Goal: Browse casually

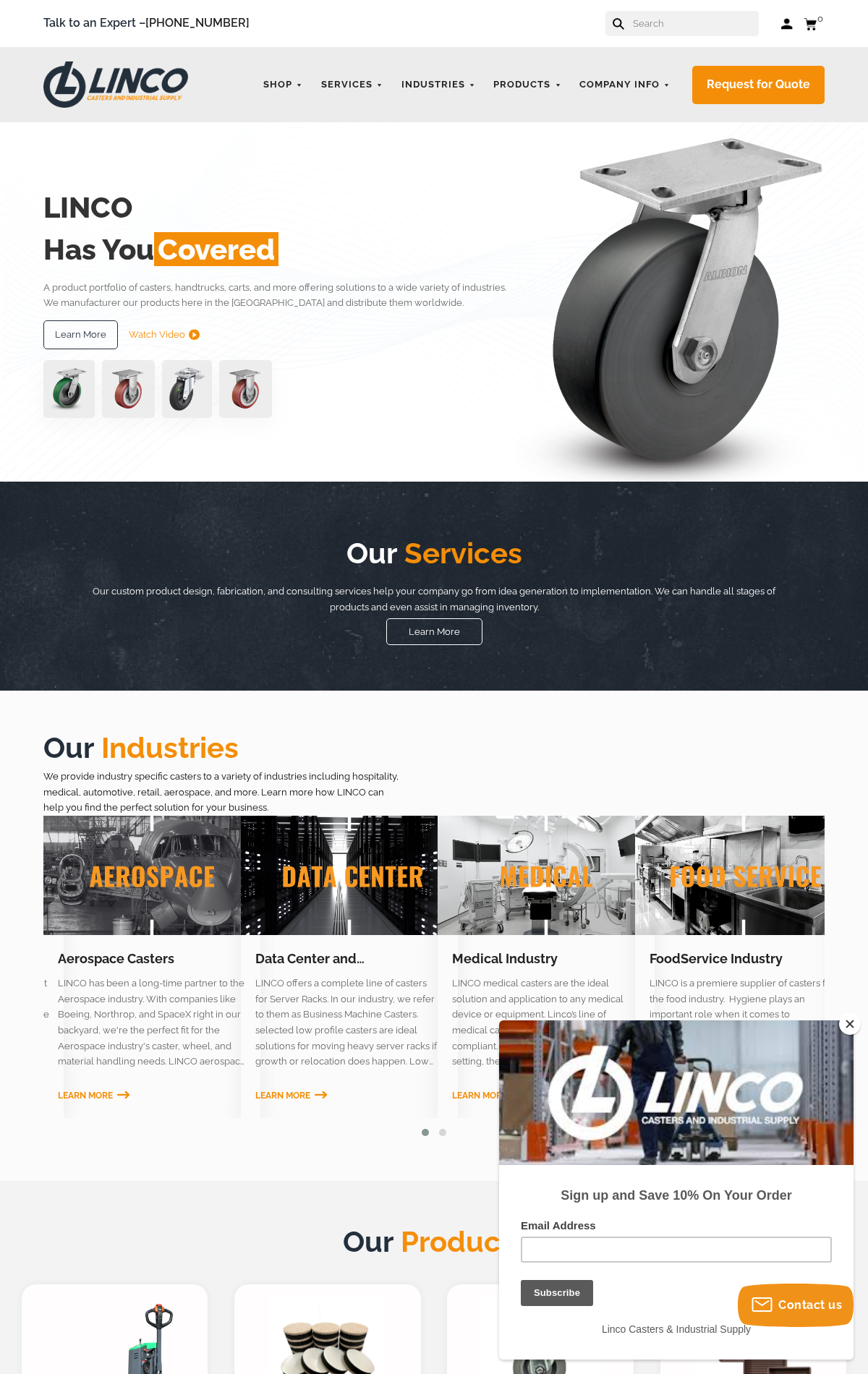
scroll to position [1459, 0]
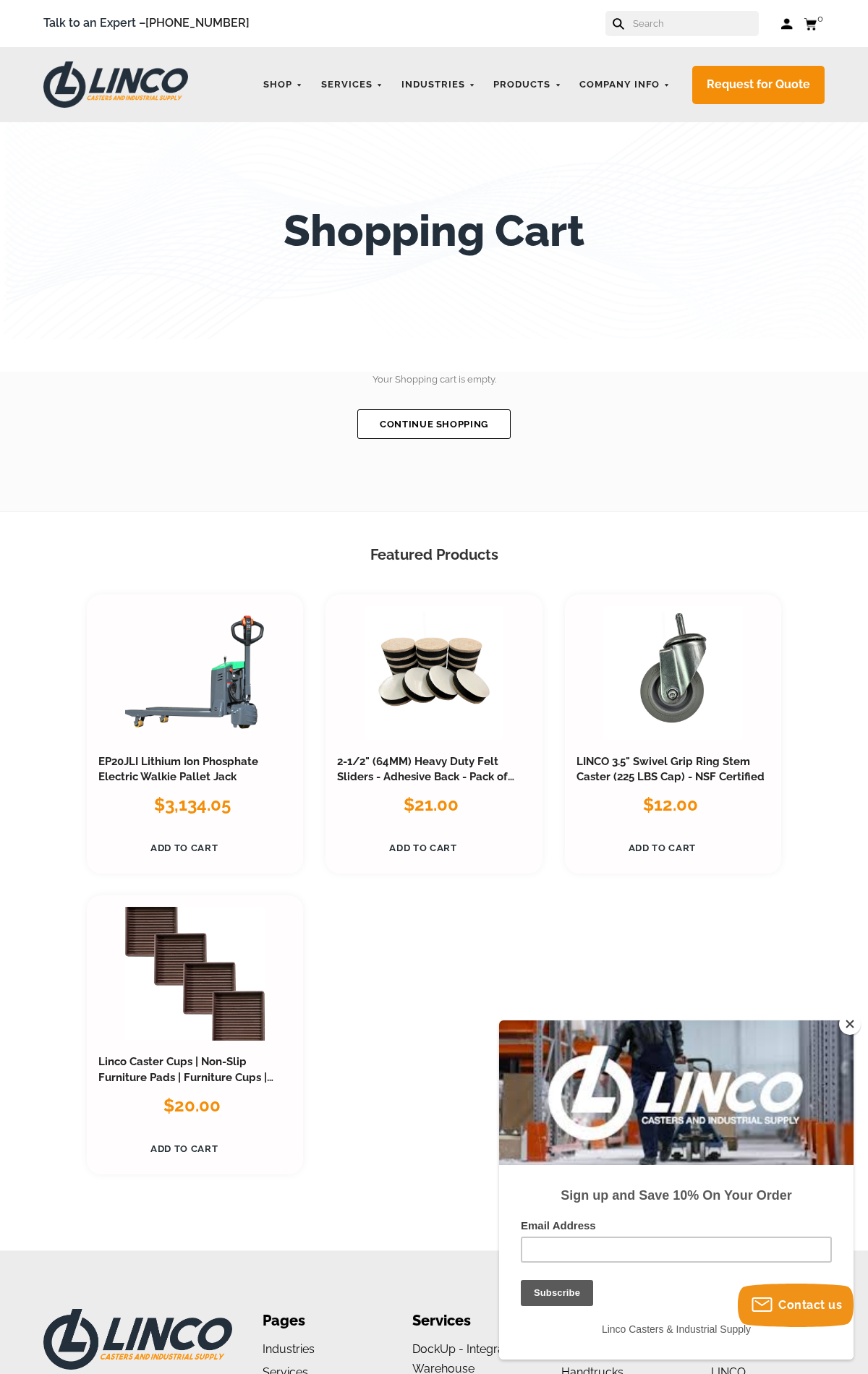
scroll to position [384, 0]
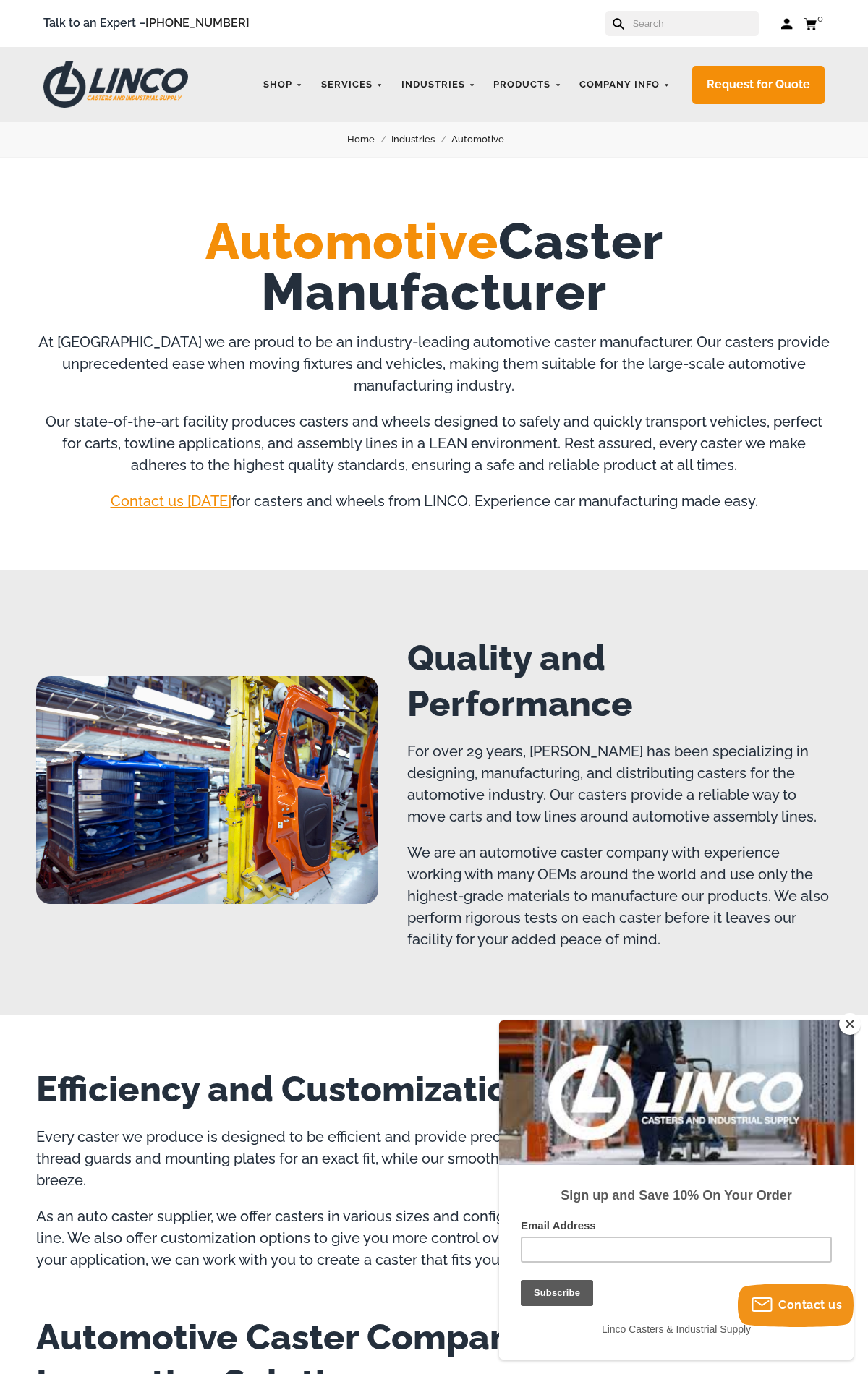
scroll to position [1709, 0]
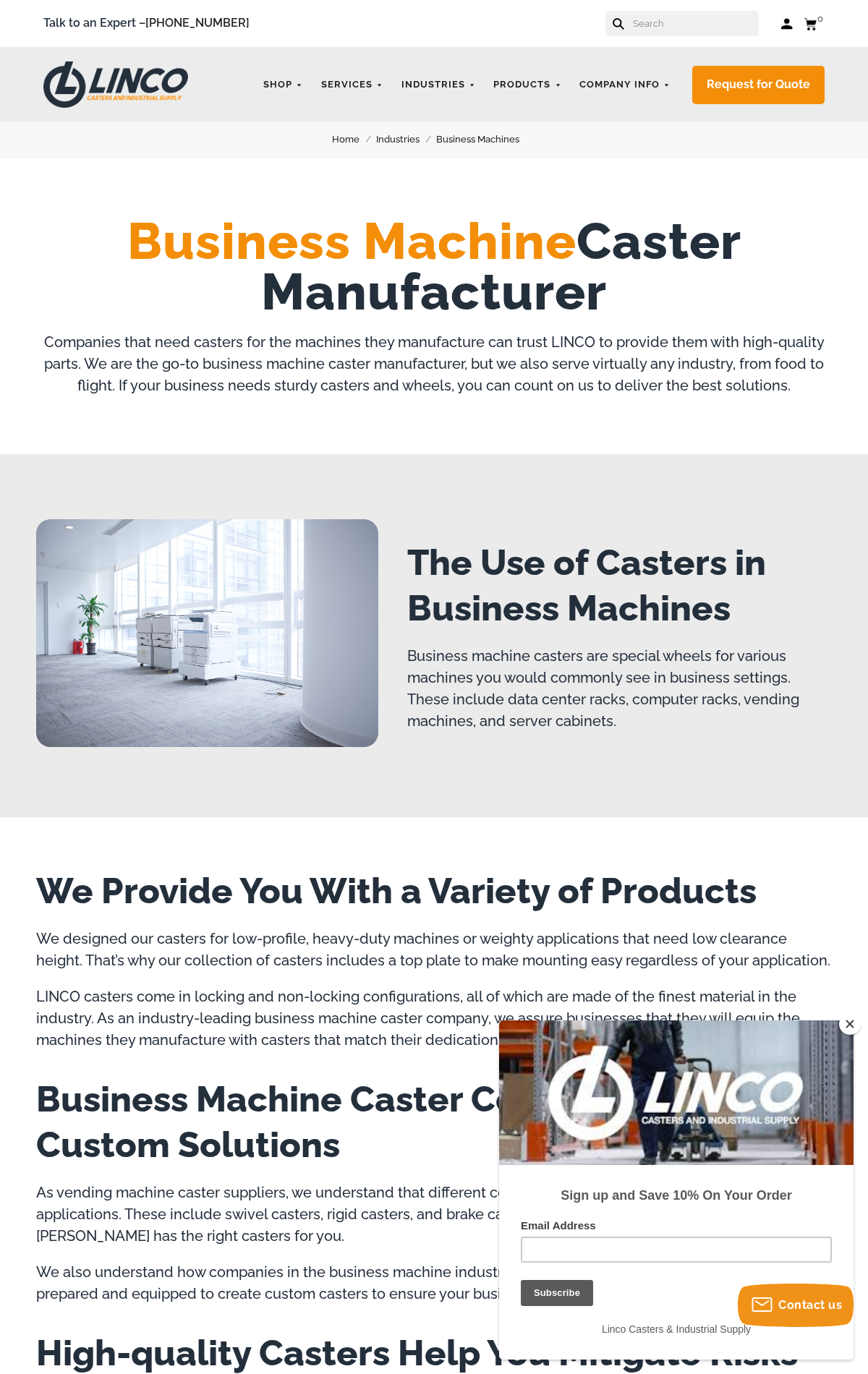
scroll to position [1682, 0]
